Goal: Navigation & Orientation: Find specific page/section

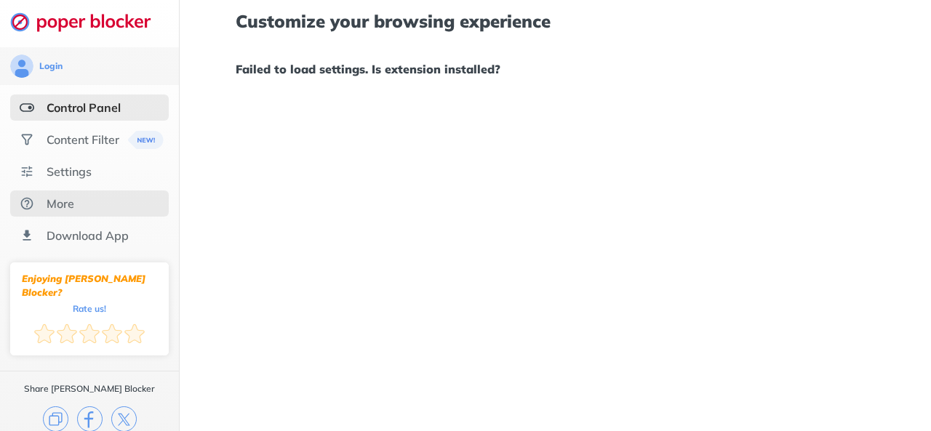
click at [70, 194] on div "More" at bounding box center [89, 204] width 159 height 26
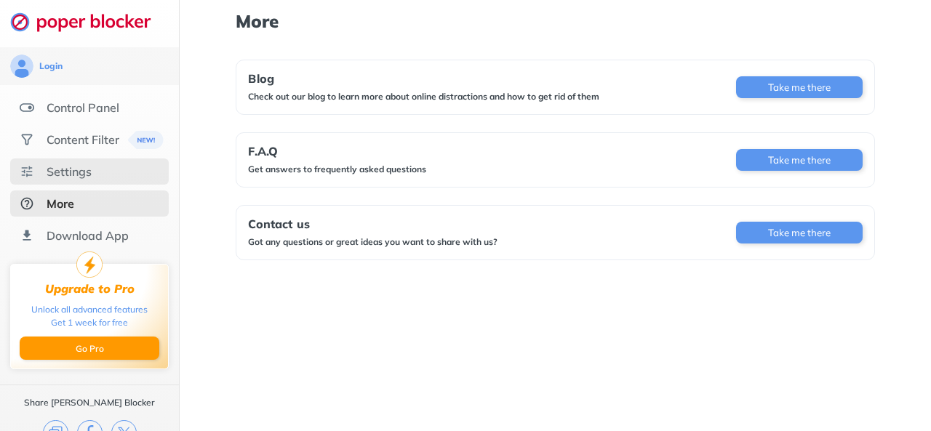
click at [98, 172] on div "Settings" at bounding box center [89, 172] width 159 height 26
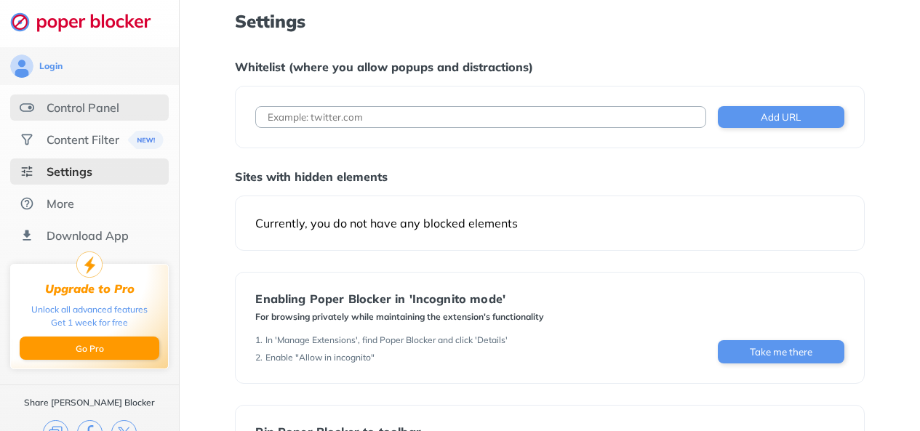
click at [74, 116] on div "Control Panel" at bounding box center [89, 108] width 159 height 26
